Goal: Task Accomplishment & Management: Use online tool/utility

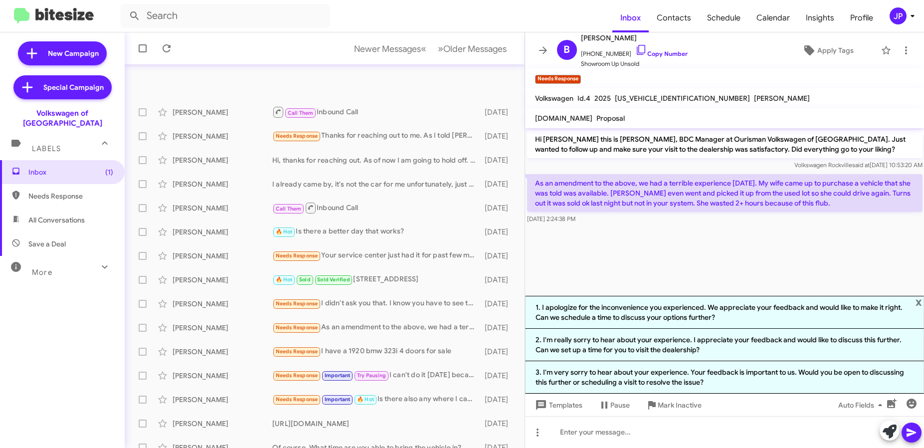
click at [660, 53] on link "Copy Number" at bounding box center [661, 53] width 52 height 7
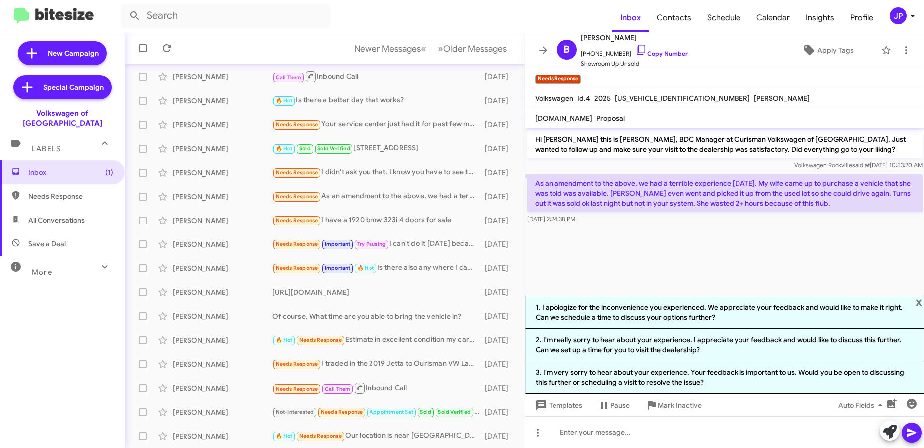
click at [53, 239] on span "Save a Deal" at bounding box center [46, 244] width 37 height 10
type input "in:not-interested"
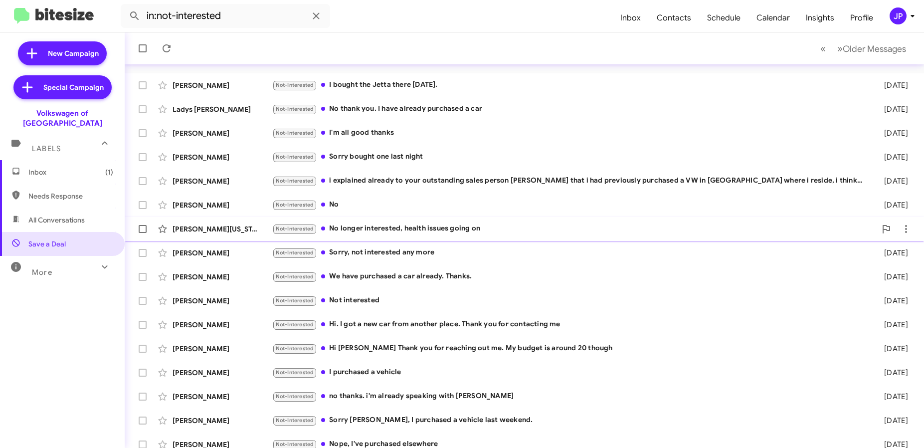
scroll to position [51, 0]
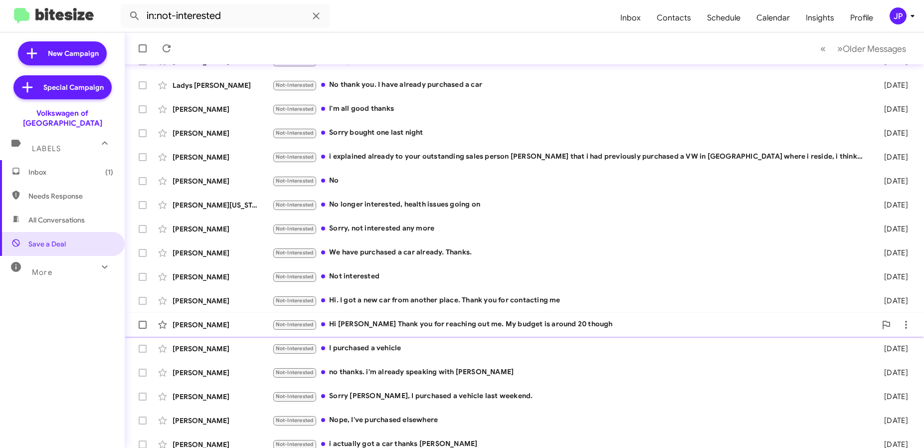
click at [484, 315] on div "[PERSON_NAME] Not-Interested Hi [PERSON_NAME] Thank you for reaching out me. My…" at bounding box center [524, 325] width 783 height 20
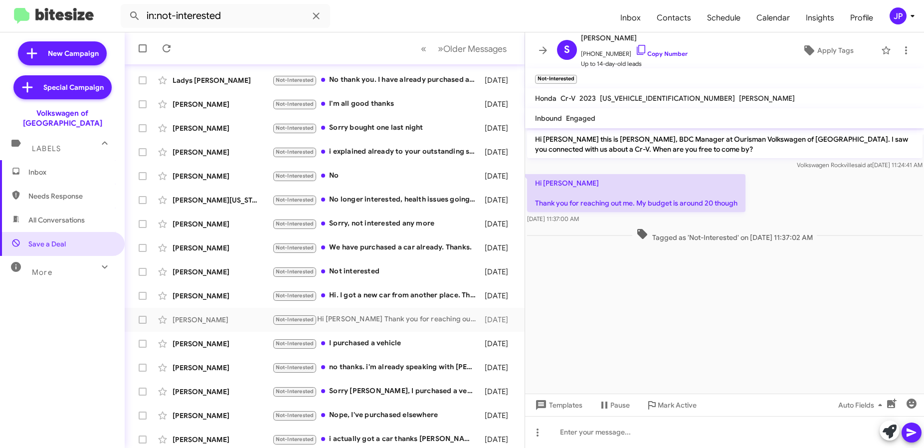
scroll to position [61, 0]
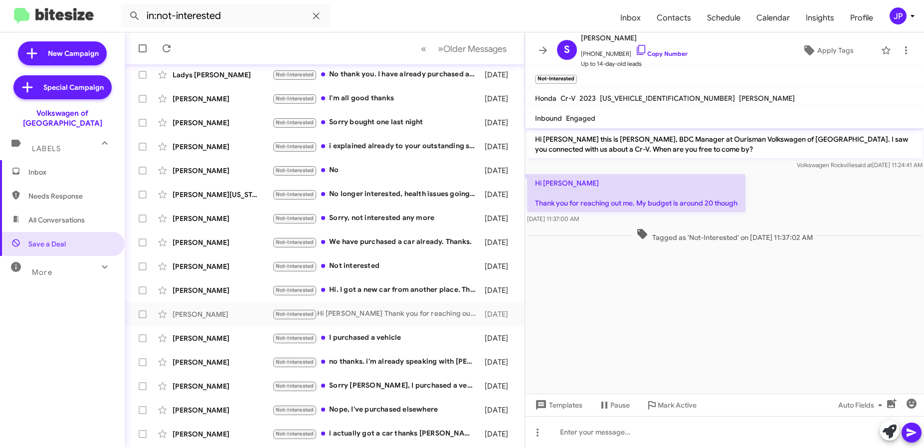
click at [643, 304] on cdk-virtual-scroll-viewport "Hi [PERSON_NAME] this is [PERSON_NAME], BDC Manager at Ourisman Volkswagen of […" at bounding box center [724, 260] width 399 height 265
click at [668, 402] on span "Mark Active" at bounding box center [677, 405] width 39 height 18
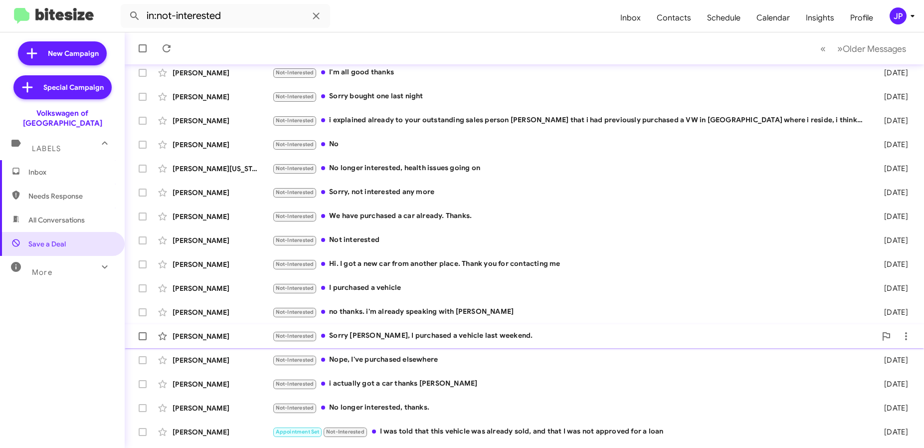
scroll to position [107, 0]
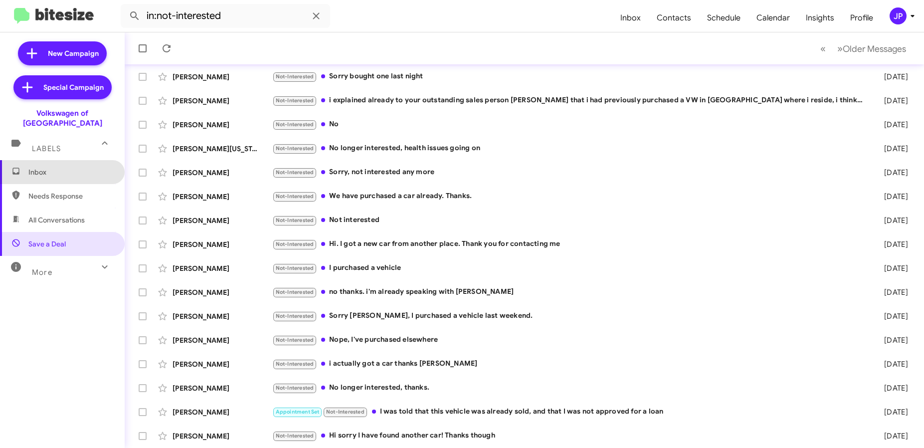
click at [75, 167] on span "Inbox" at bounding box center [70, 172] width 85 height 10
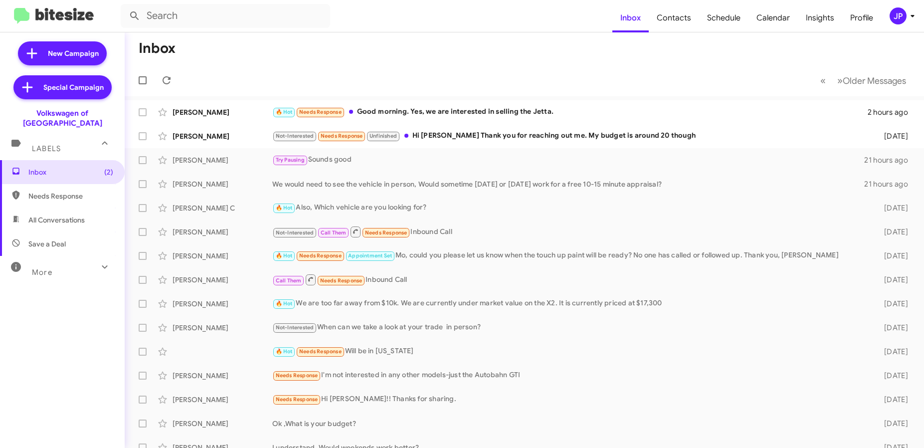
click at [70, 259] on div "More" at bounding box center [52, 268] width 89 height 18
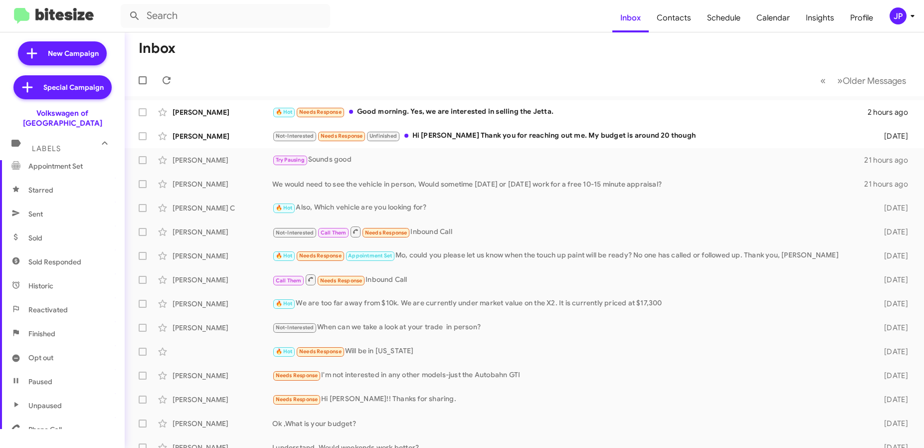
scroll to position [202, 0]
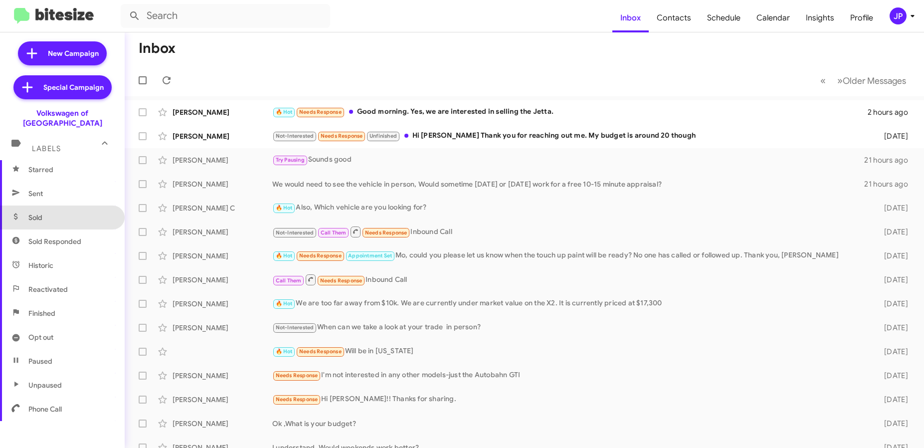
click at [67, 211] on span "Sold" at bounding box center [62, 217] width 125 height 24
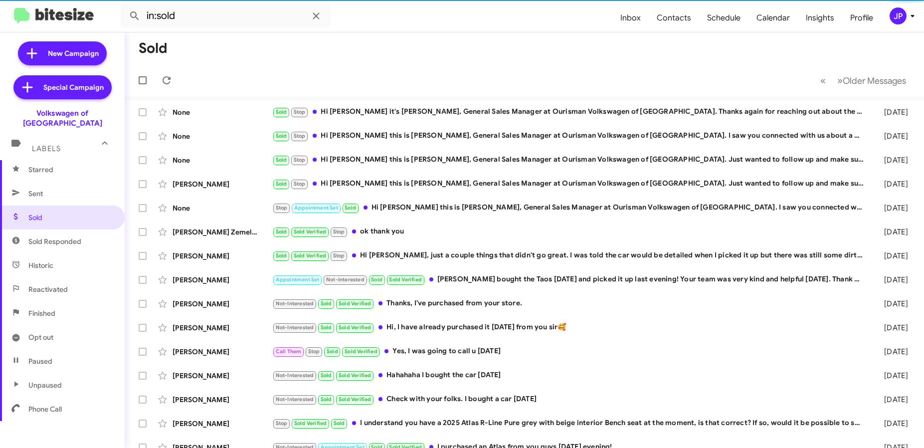
click at [82, 235] on span "Sold Responded" at bounding box center [62, 241] width 125 height 24
type input "in:sold-verified"
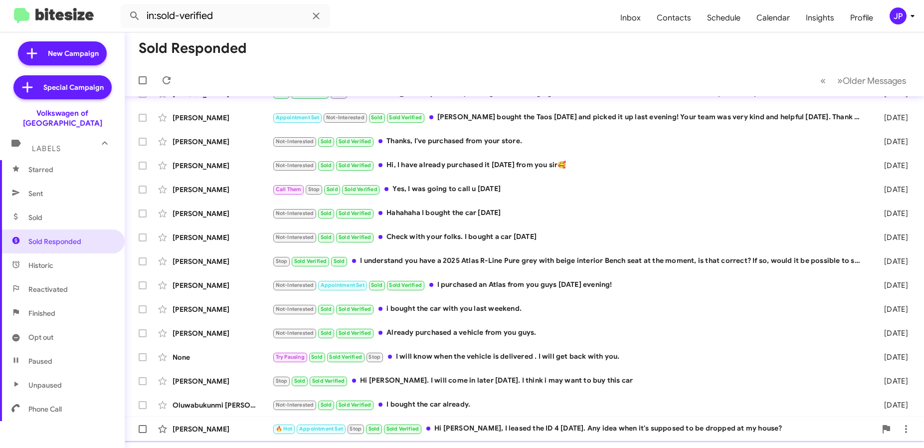
scroll to position [131, 0]
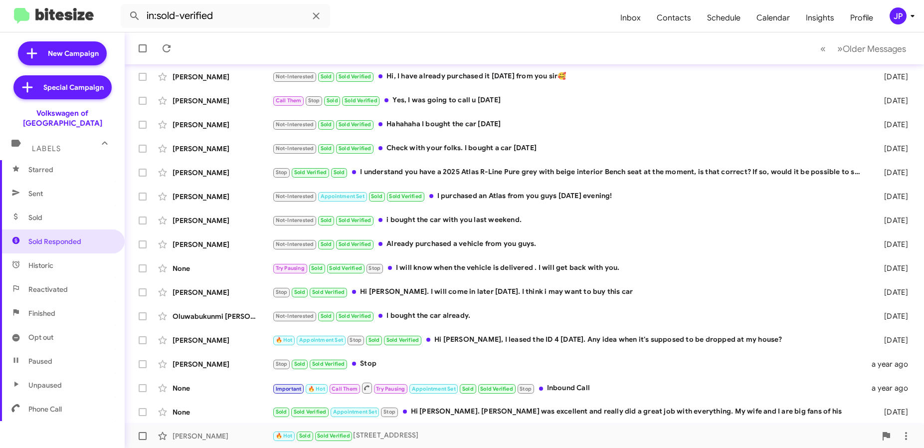
click at [437, 438] on div "🔥 Hot Sold Sold Verified [STREET_ADDRESS]" at bounding box center [574, 435] width 604 height 11
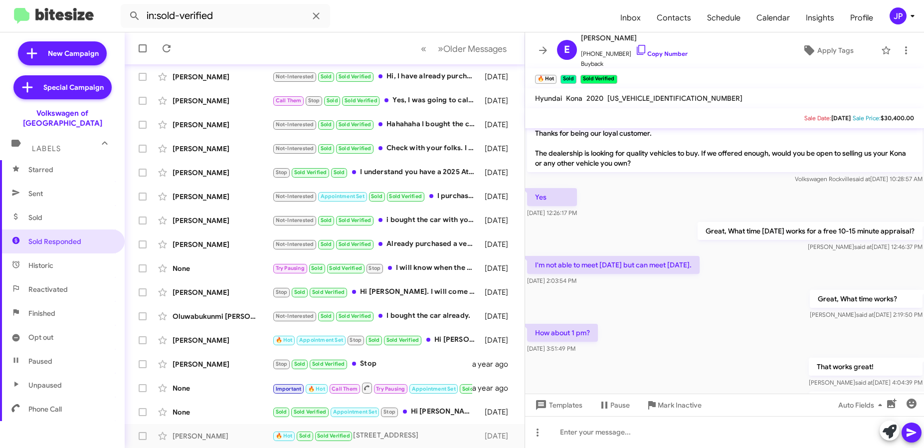
scroll to position [25, 0]
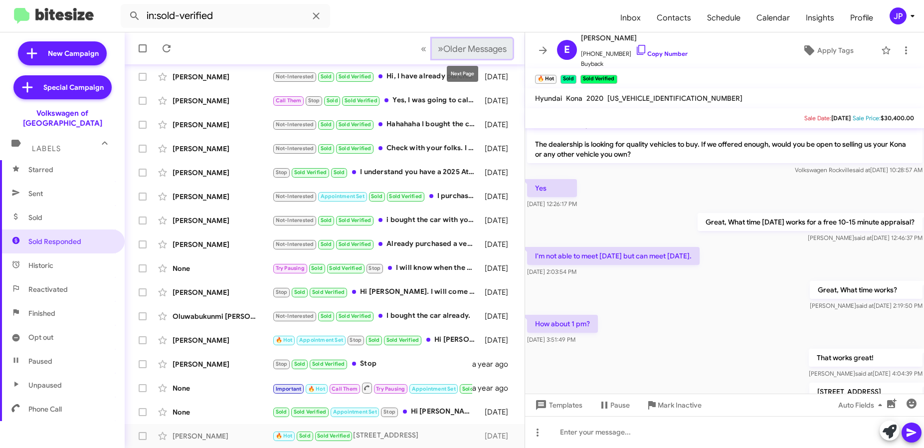
click at [485, 56] on button "» Next Older Messages" at bounding box center [472, 48] width 81 height 20
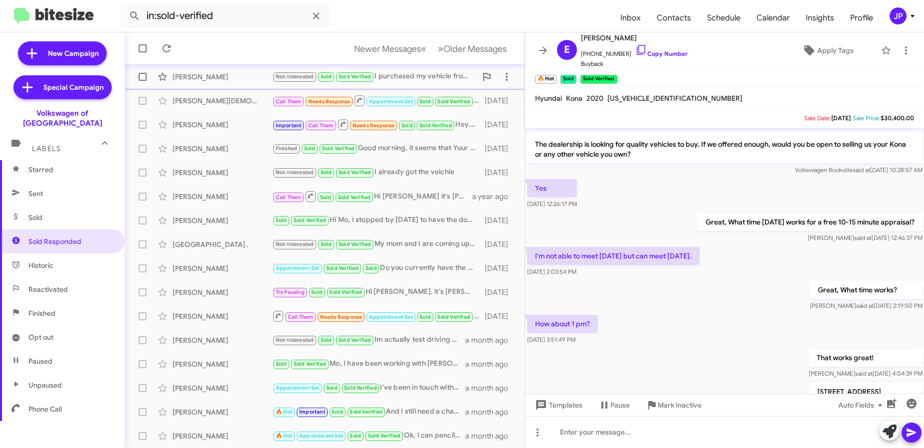
click at [397, 86] on div "[PERSON_NAME] Not-Interested Sold Sold Verified I purchased my vehicle from you…" at bounding box center [325, 77] width 384 height 20
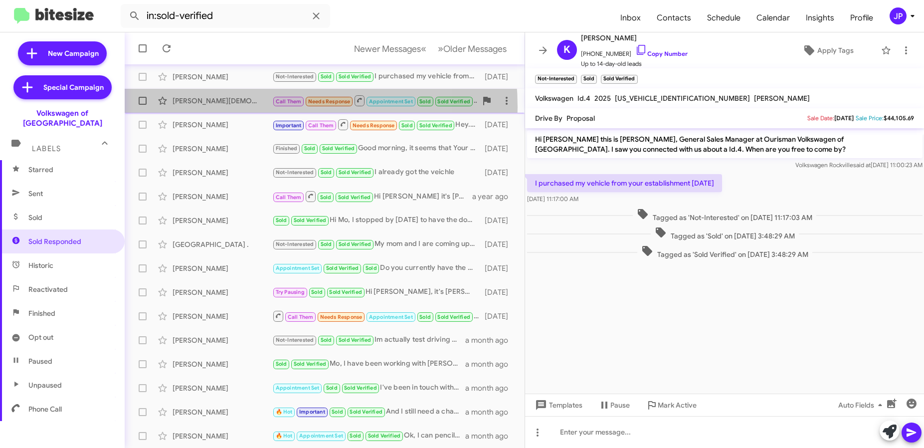
click at [231, 107] on div "[PERSON_NAME] Call Them Needs Response Appointment Set Sold Sold Verified Inbou…" at bounding box center [325, 101] width 384 height 20
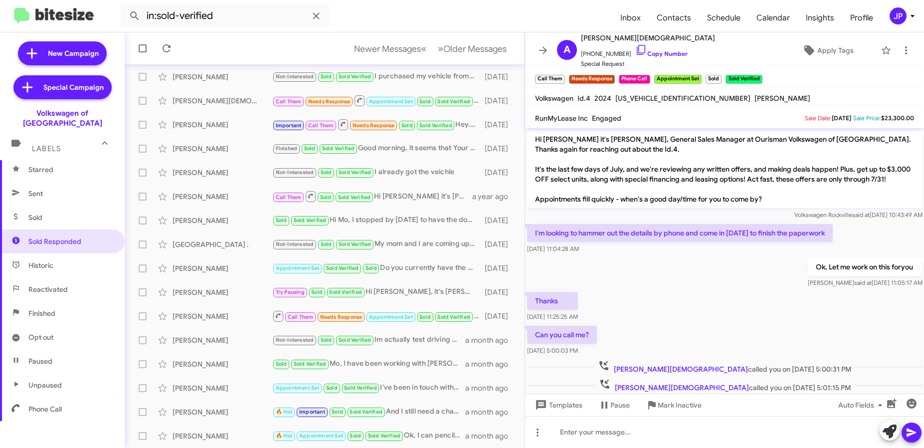
click at [774, 345] on div "Can you call me? [DATE] 5:00:03 PM" at bounding box center [724, 341] width 399 height 34
click at [644, 54] on link "Copy Number" at bounding box center [661, 53] width 52 height 7
click at [898, 10] on div "JP" at bounding box center [898, 15] width 17 height 17
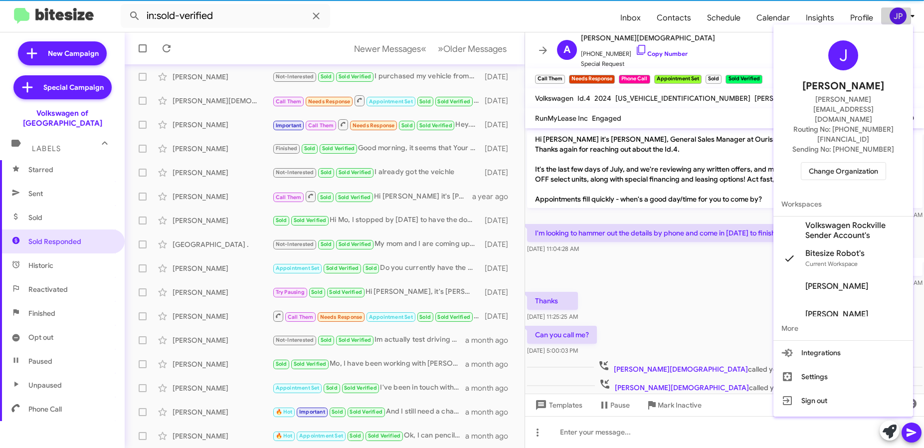
click at [898, 10] on body "in:sold-verified Inbox Contacts Schedule Calendar Insights Profile JP New Campa…" at bounding box center [462, 224] width 924 height 448
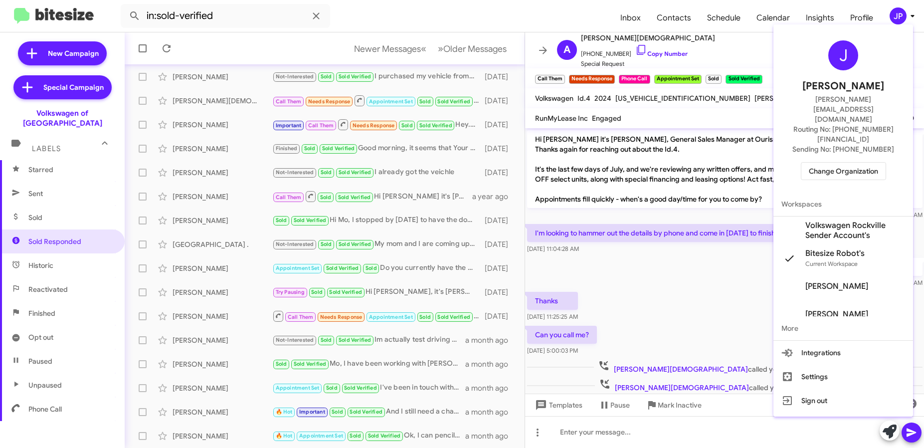
click at [852, 163] on span "Change Organization" at bounding box center [843, 171] width 69 height 17
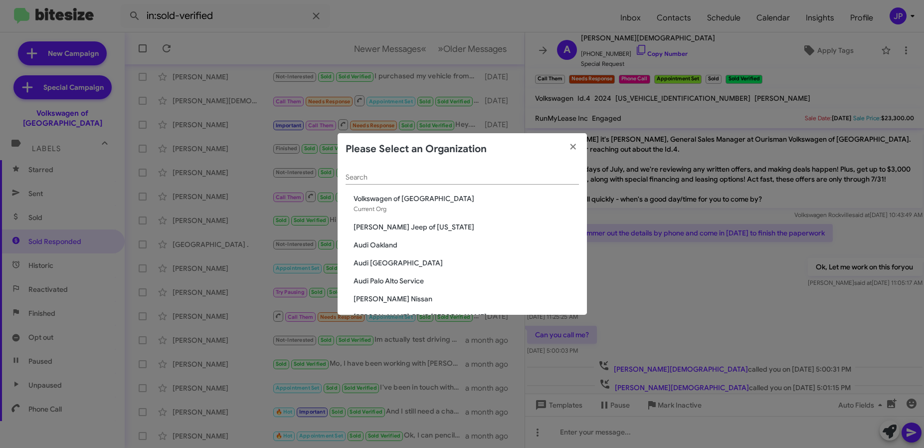
click at [260, 145] on modal-container "Please Select an Organization Search Volkswagen of [GEOGRAPHIC_DATA] Current Or…" at bounding box center [462, 224] width 924 height 448
